Goal: Task Accomplishment & Management: Manage account settings

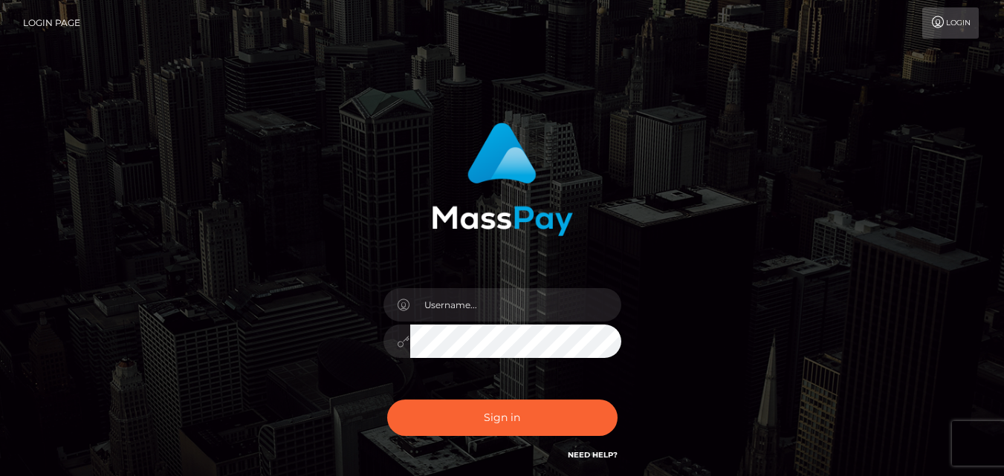
type input "[EMAIL_ADDRESS][DOMAIN_NAME]"
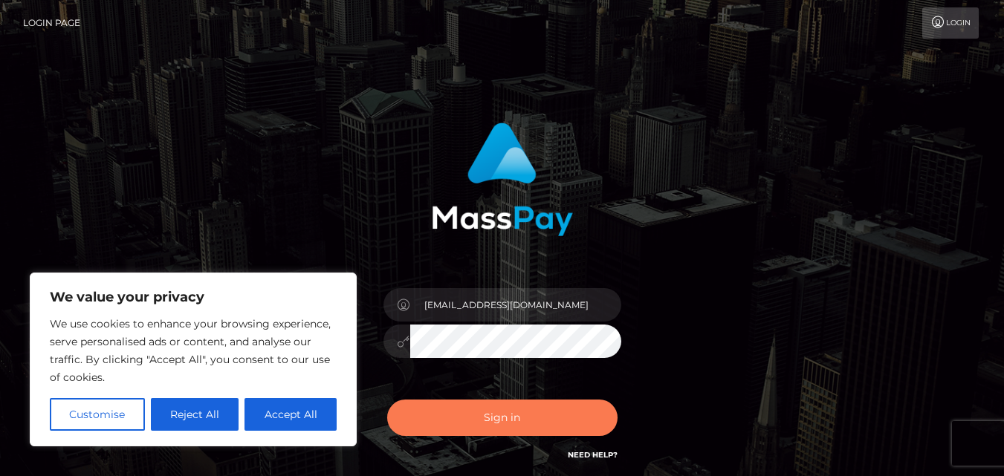
click at [537, 415] on button "Sign in" at bounding box center [502, 418] width 230 height 36
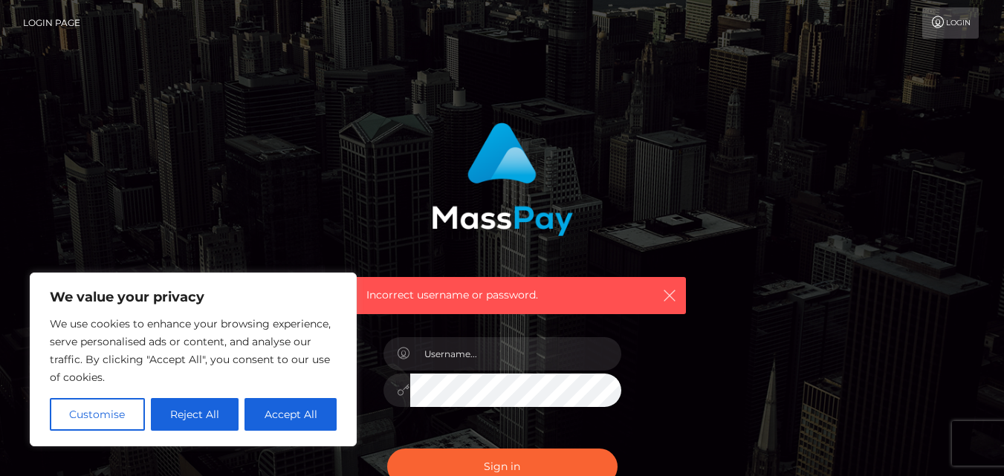
click at [675, 296] on icon "button" at bounding box center [669, 295] width 15 height 15
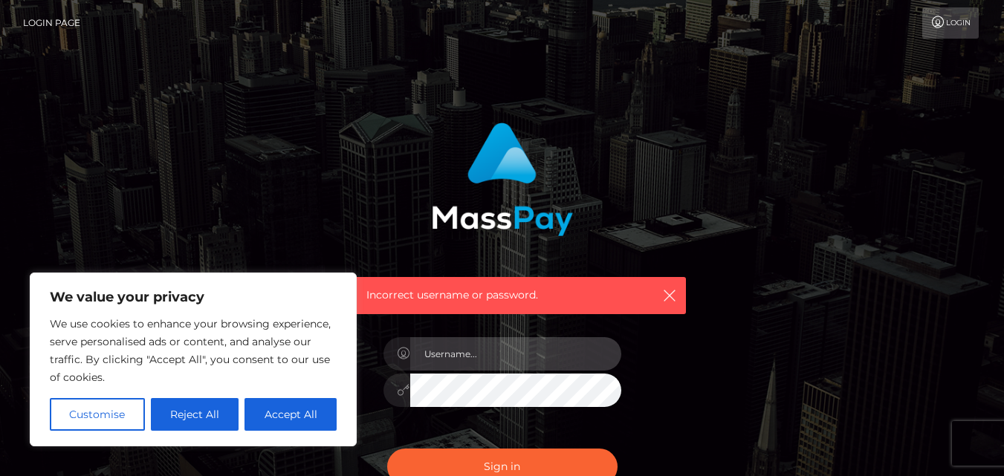
click at [495, 363] on input "text" at bounding box center [515, 353] width 211 height 33
type input "[EMAIL_ADDRESS][DOMAIN_NAME]"
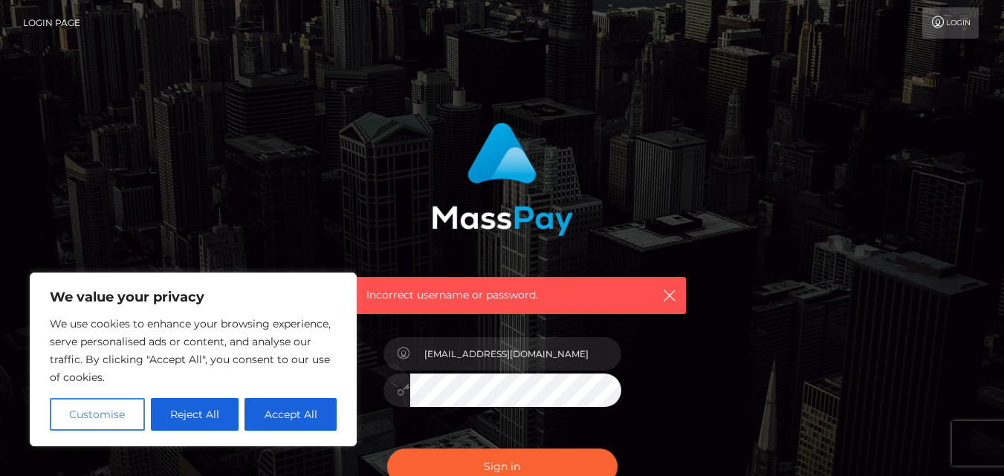
click at [111, 411] on button "Customise" at bounding box center [97, 414] width 95 height 33
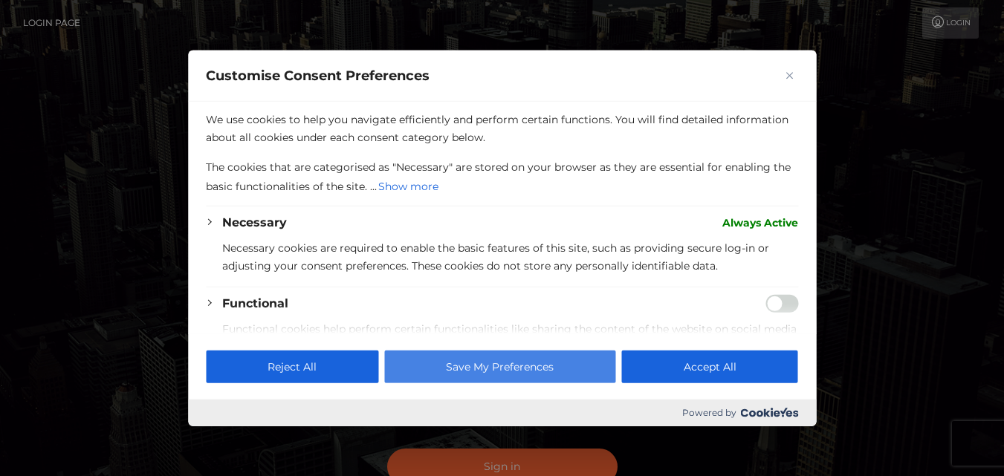
click at [506, 374] on button "Save My Preferences" at bounding box center [499, 367] width 231 height 33
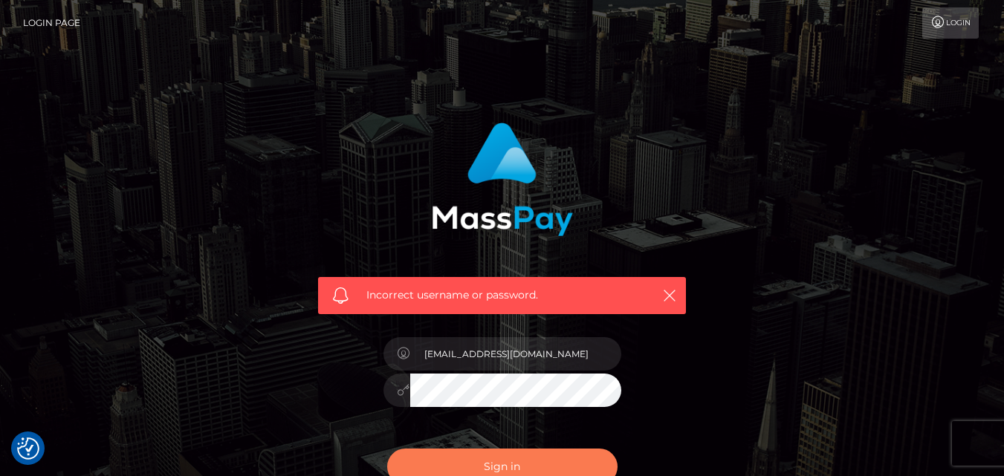
click at [497, 457] on button "Sign in" at bounding box center [502, 467] width 230 height 36
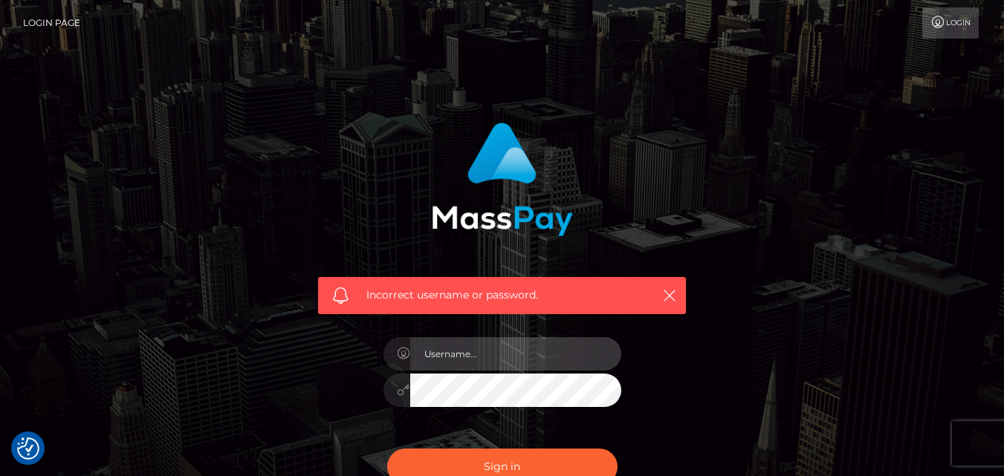
click at [505, 363] on input "text" at bounding box center [515, 353] width 211 height 33
type input "[EMAIL_ADDRESS][DOMAIN_NAME]"
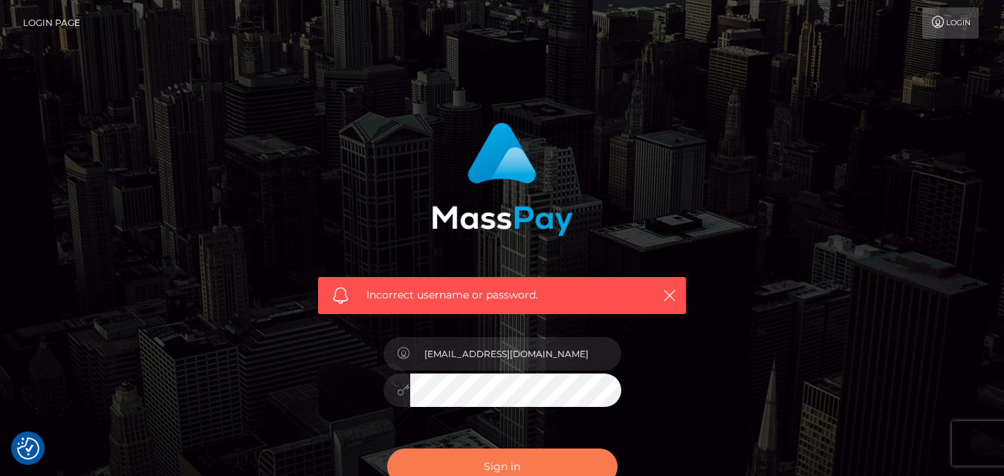
click at [522, 455] on button "Sign in" at bounding box center [502, 467] width 230 height 36
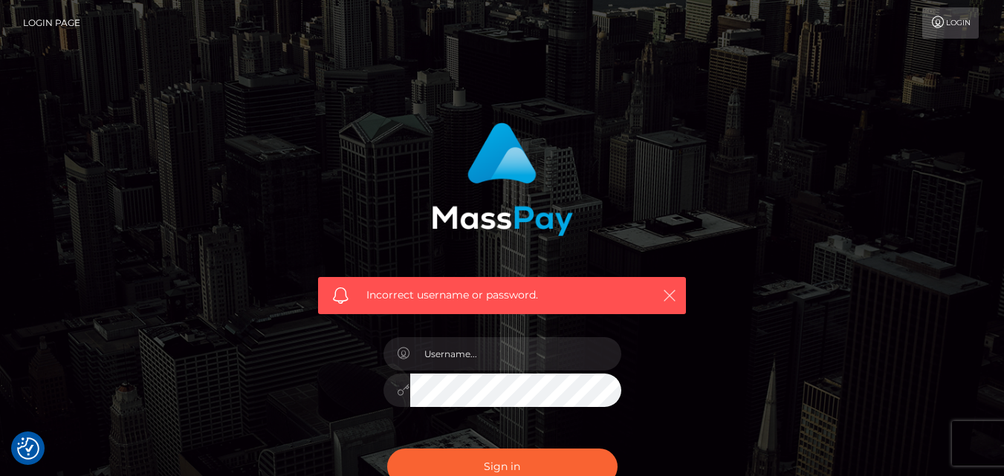
click at [670, 289] on icon "button" at bounding box center [669, 295] width 15 height 15
click at [669, 293] on icon "button" at bounding box center [669, 295] width 15 height 15
click at [664, 293] on icon "button" at bounding box center [669, 295] width 15 height 15
